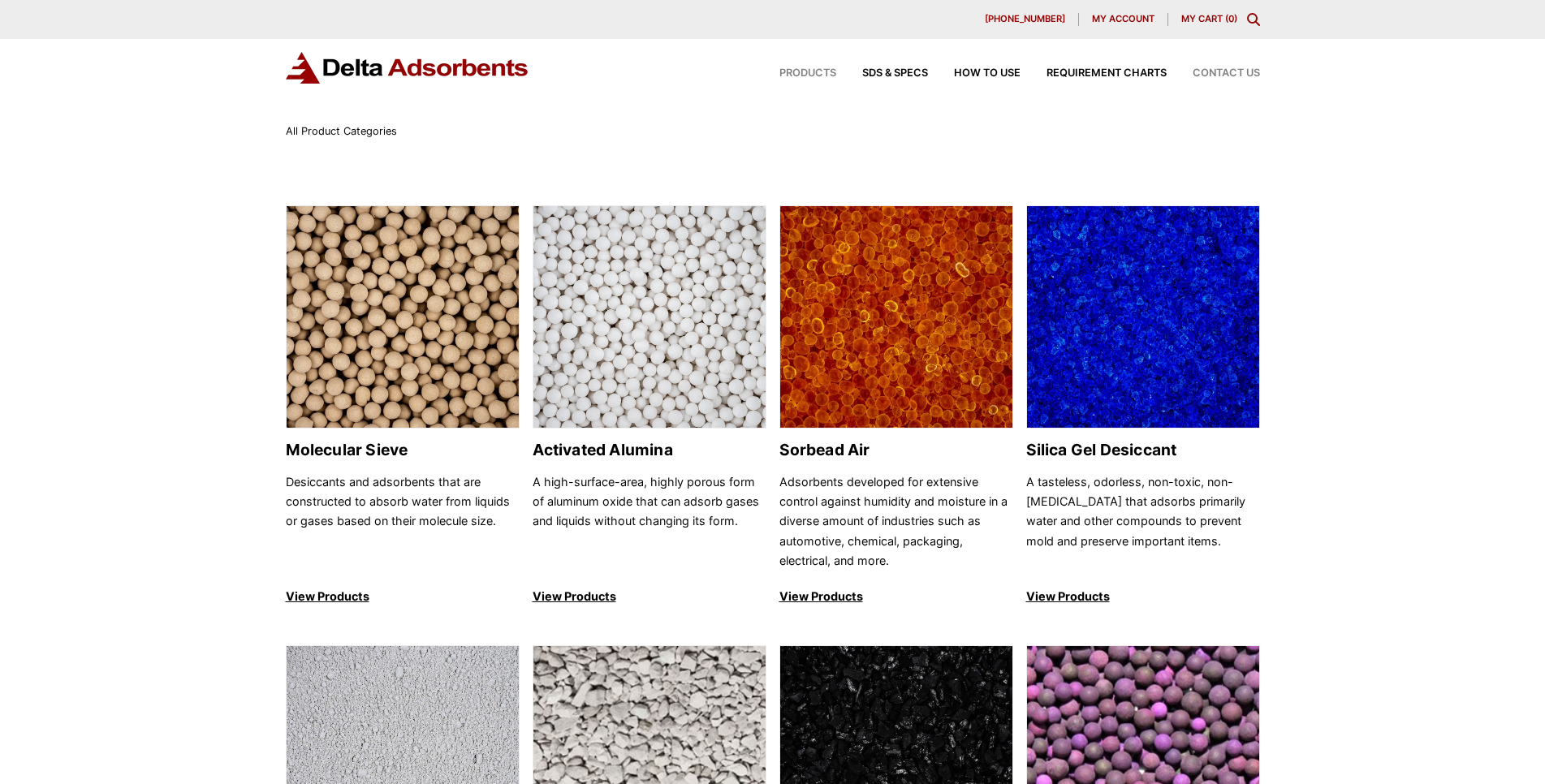
click at [1225, 71] on span "Contact Us" at bounding box center [1225, 73] width 67 height 11
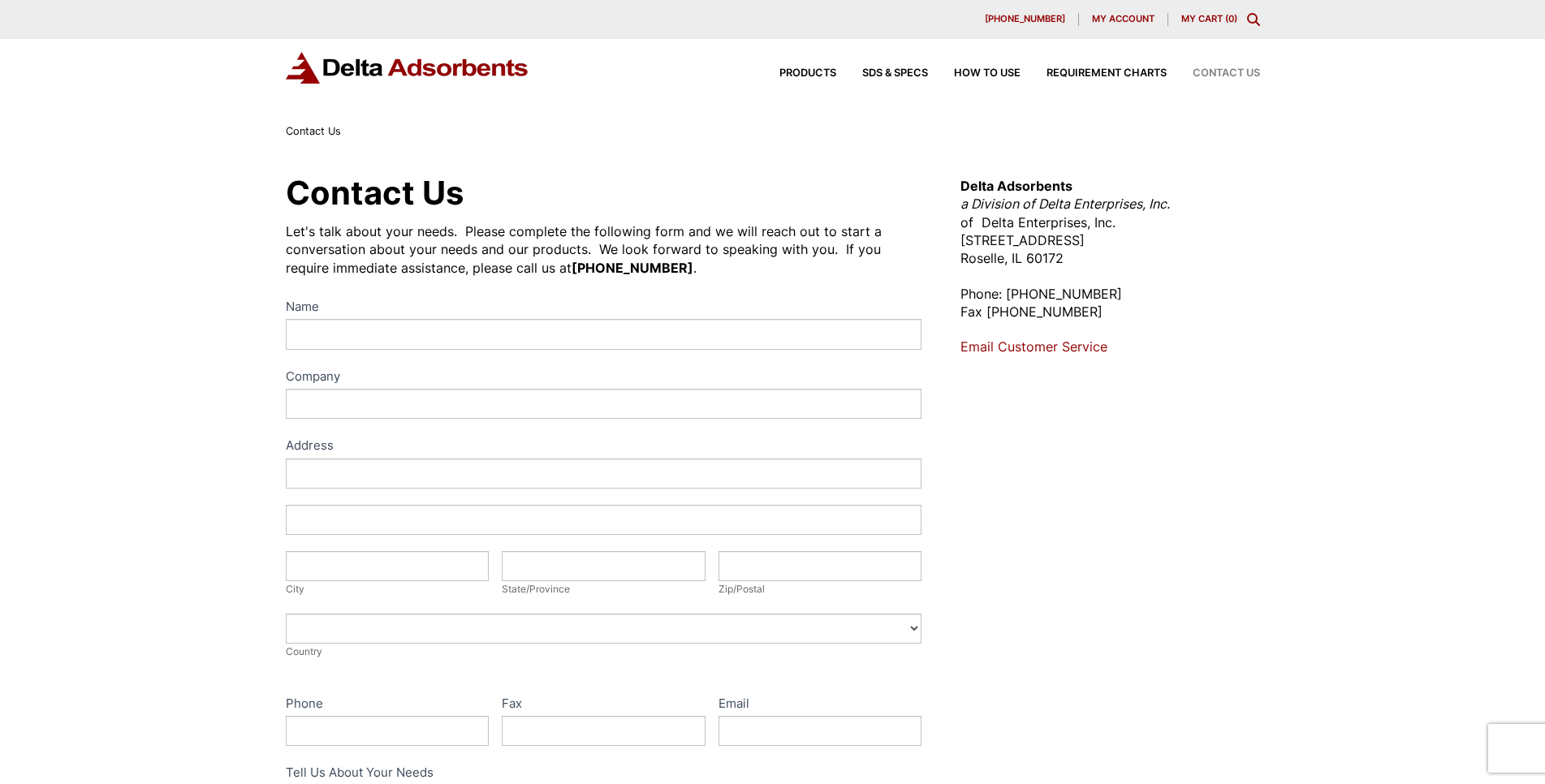
click at [1348, 544] on div "Contact Us Let's talk about your needs. Please complete the following form and …" at bounding box center [772, 586] width 1545 height 893
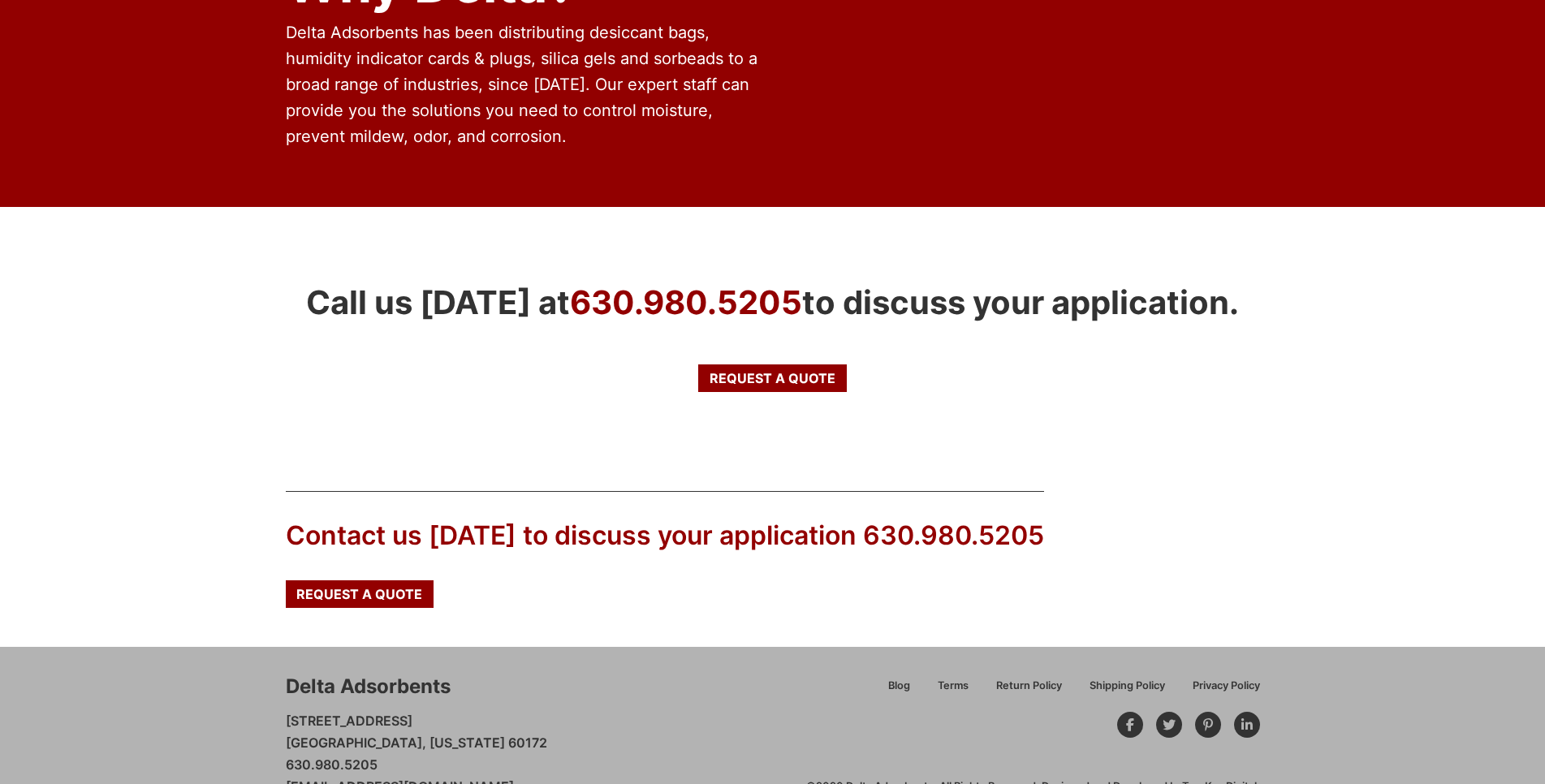
scroll to position [2590, 0]
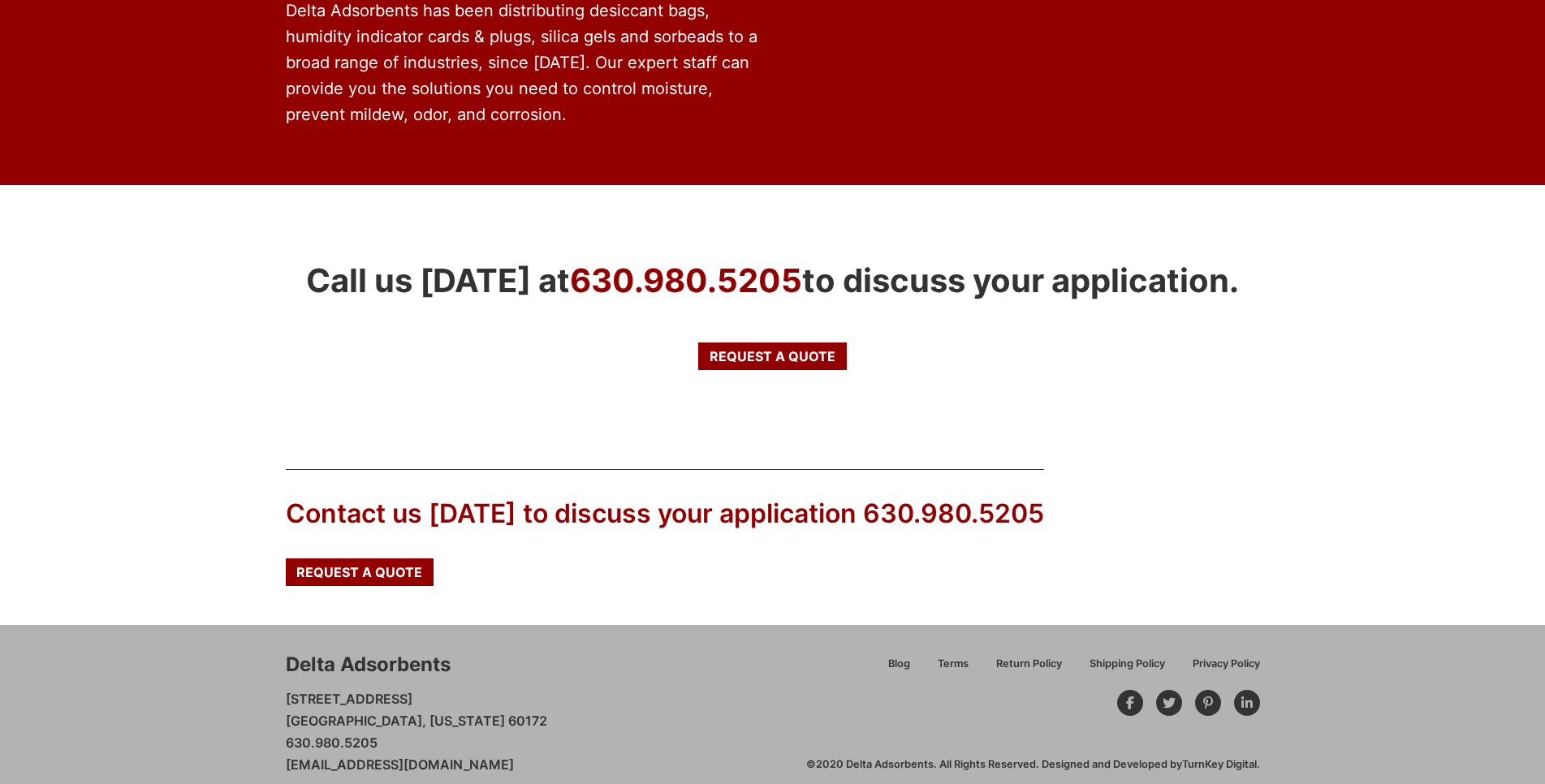
drag, startPoint x: 280, startPoint y: 747, endPoint x: 543, endPoint y: 763, distance: 263.5
click at [543, 763] on div "Delta Adsorbents 28 Congress Circle W. Roselle, Illinois 60172 630.980.5205 cus…" at bounding box center [772, 713] width 1545 height 177
copy link "[EMAIL_ADDRESS][DOMAIN_NAME]"
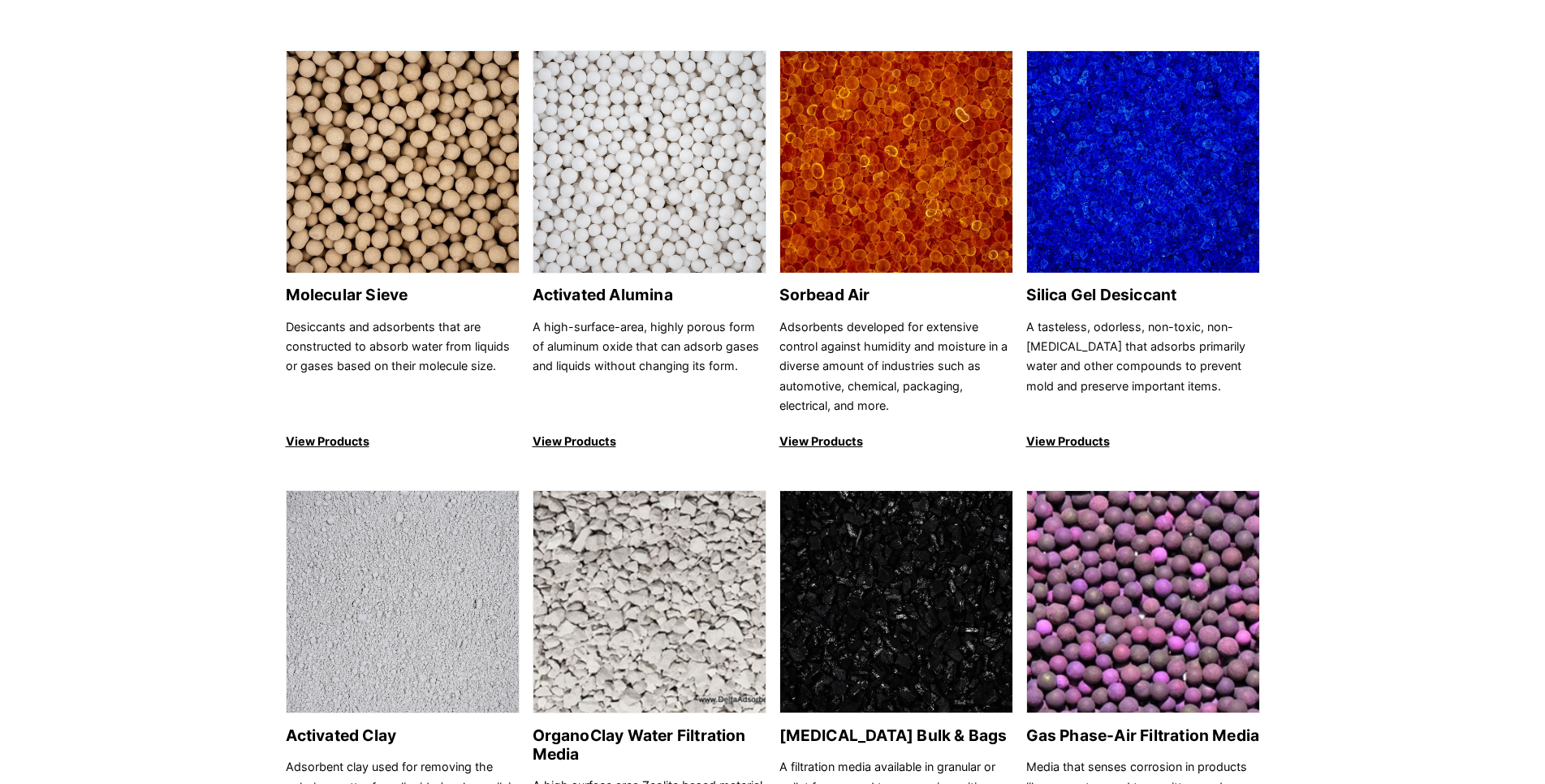
scroll to position [0, 0]
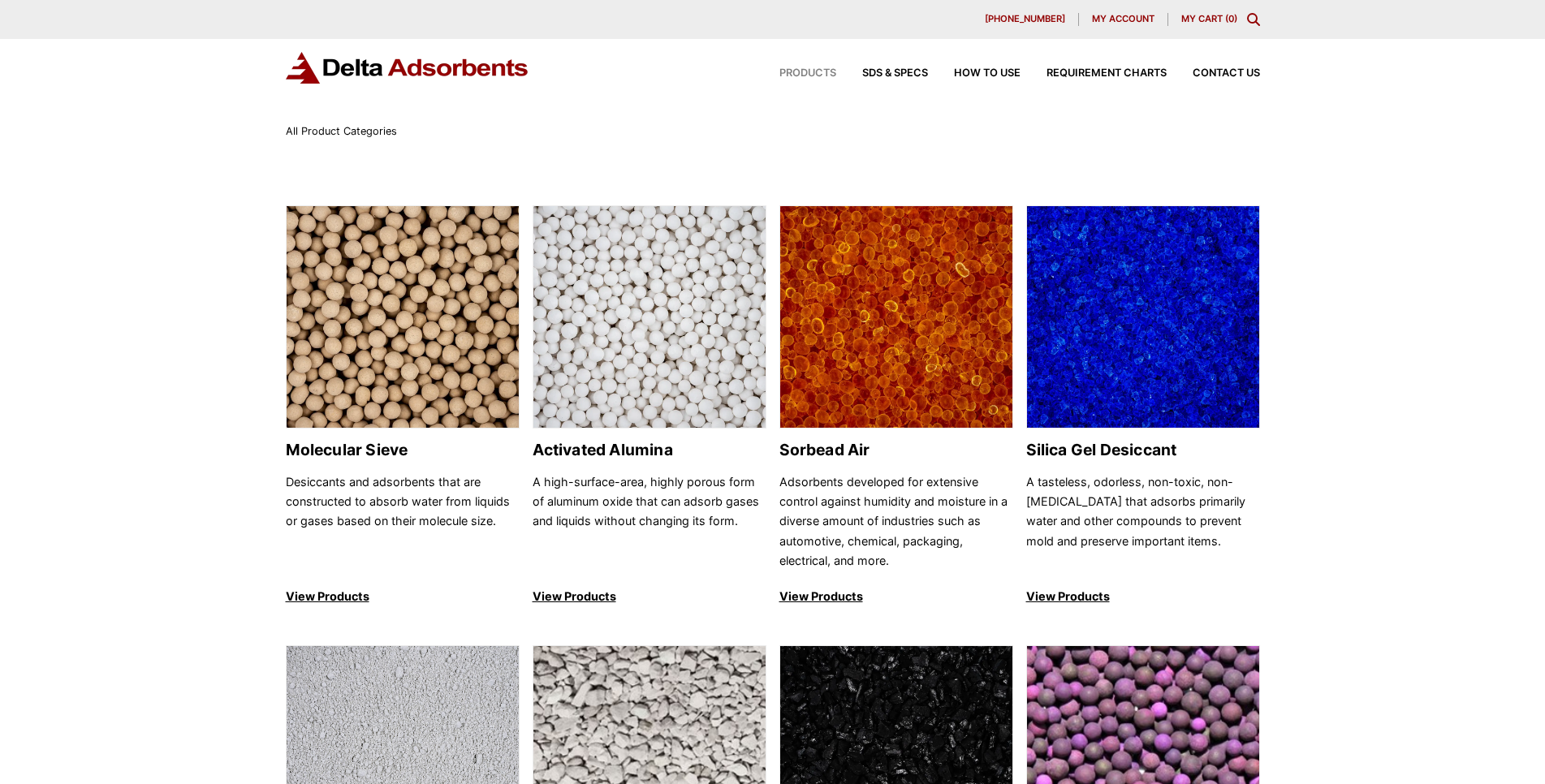
click at [796, 68] on span "Products" at bounding box center [807, 73] width 57 height 11
click at [1132, 447] on h2 "Silica Gel Desiccant" at bounding box center [1143, 450] width 234 height 19
